Goal: Task Accomplishment & Management: Use online tool/utility

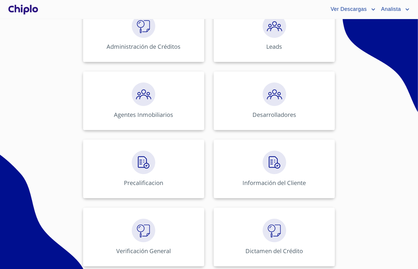
scroll to position [104, 0]
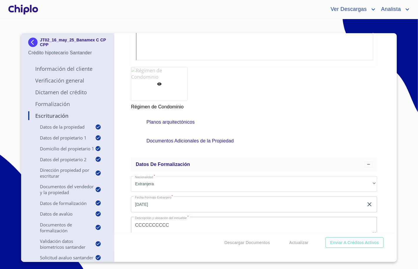
scroll to position [3947, 0]
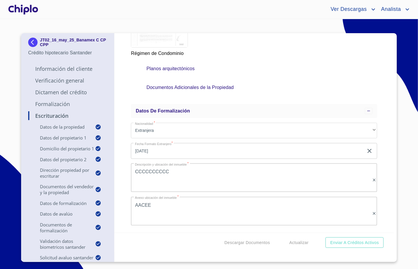
scroll to position [3991, 0]
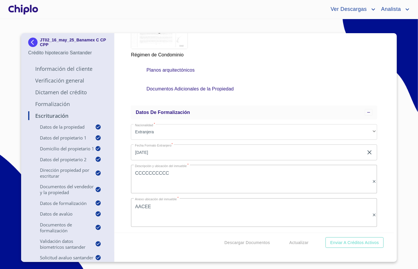
click at [396, 140] on div "JT02_16_may_25_Banamex C CP CPP Crédito hipotecario Santander Información del C…" at bounding box center [208, 147] width 375 height 228
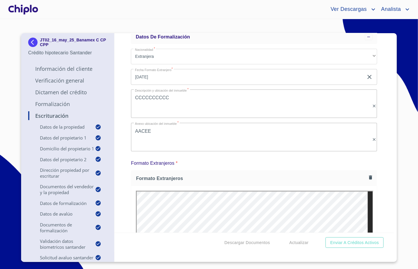
scroll to position [4062, 0]
